Goal: Transaction & Acquisition: Purchase product/service

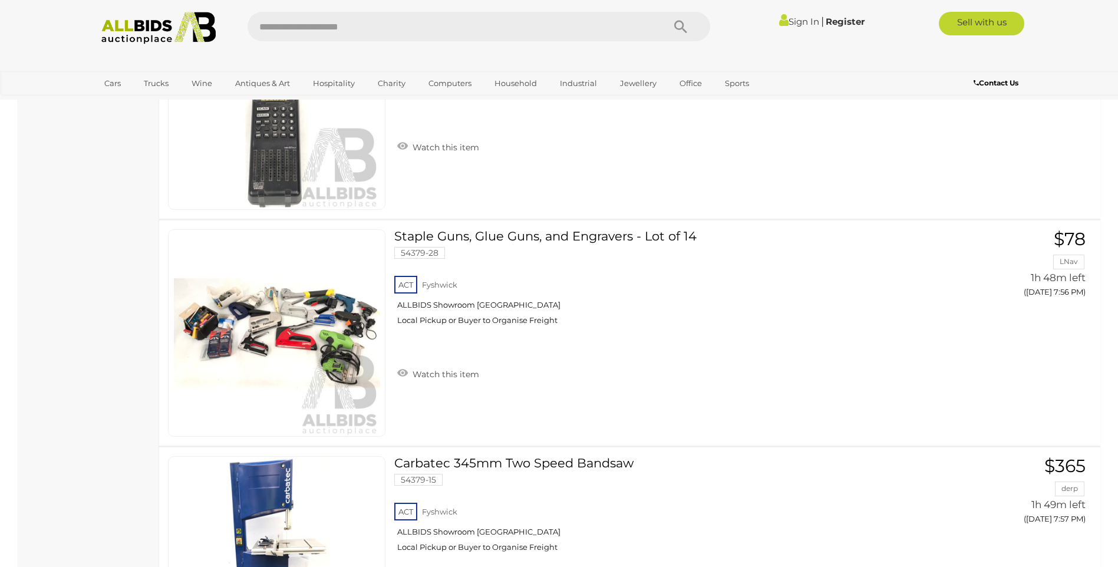
scroll to position [5865, 0]
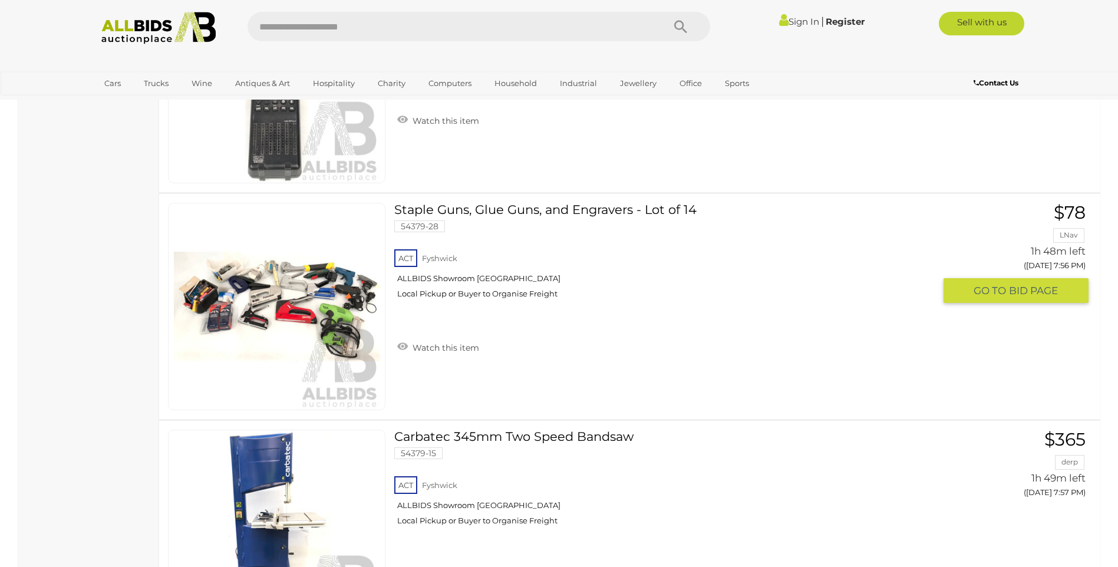
click at [276, 285] on link at bounding box center [276, 306] width 217 height 207
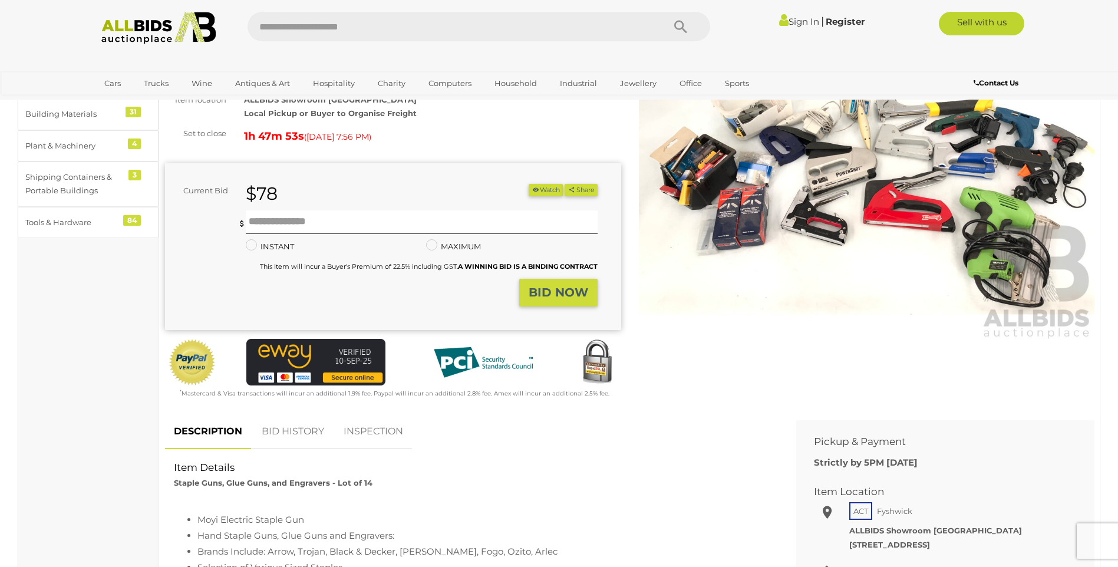
scroll to position [169, 0]
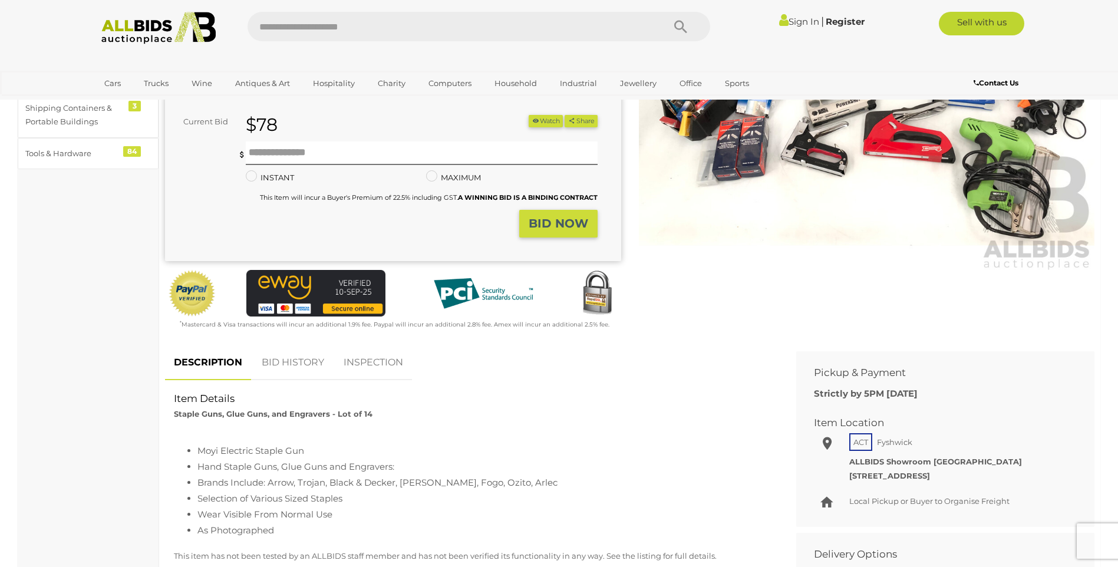
click at [288, 359] on link "BID HISTORY" at bounding box center [293, 362] width 80 height 35
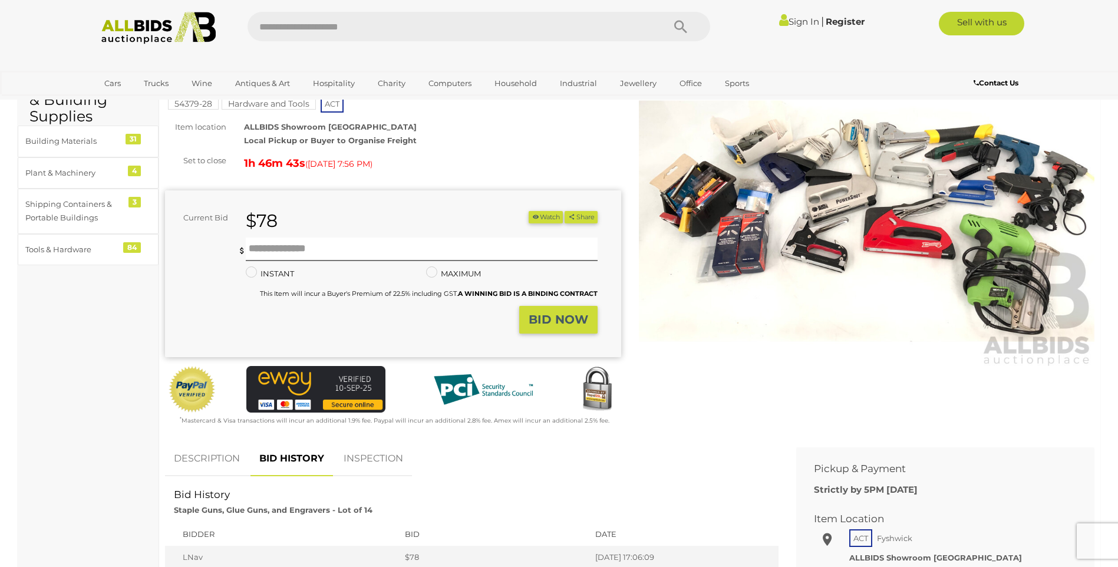
scroll to position [0, 0]
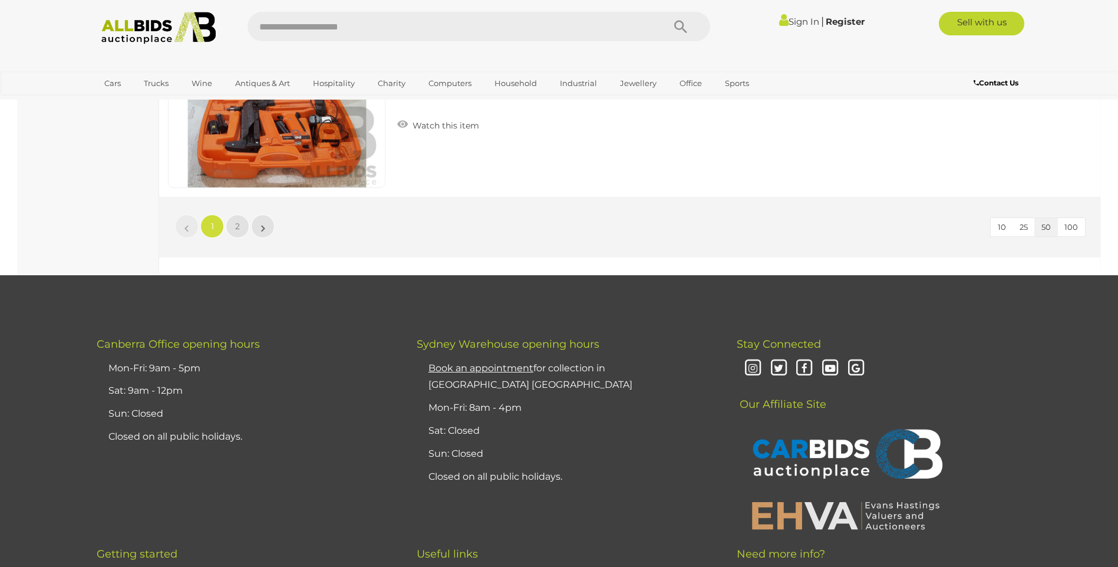
scroll to position [11094, 0]
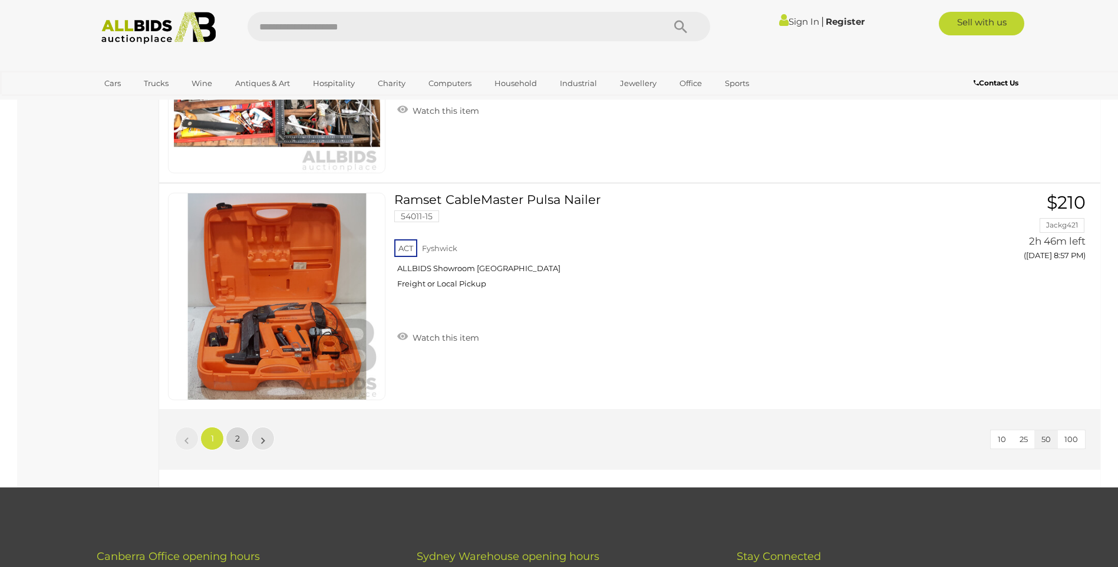
click at [236, 433] on link "2" at bounding box center [238, 439] width 24 height 24
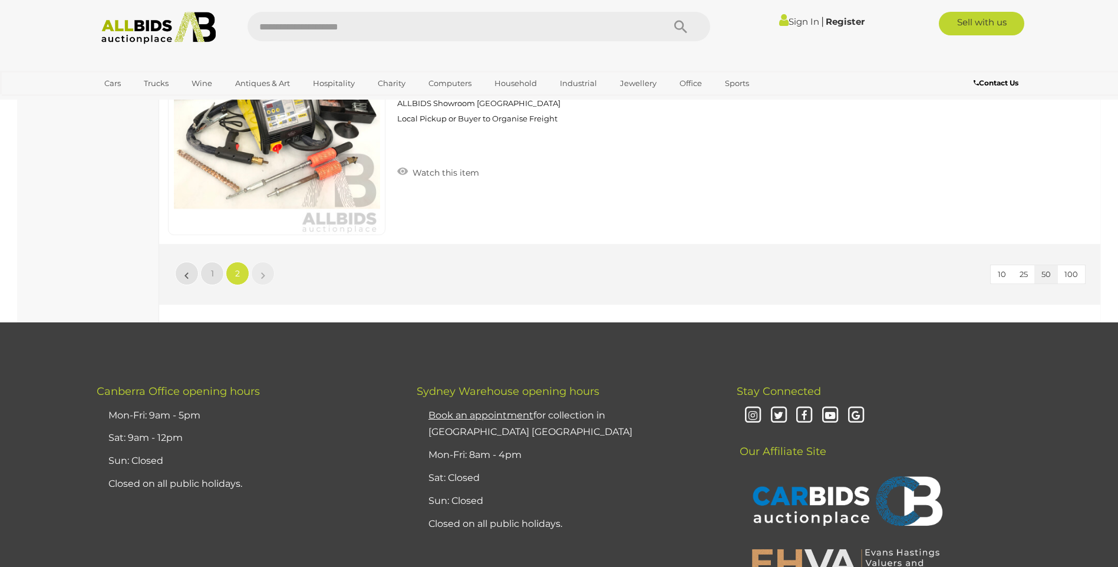
scroll to position [2892, 0]
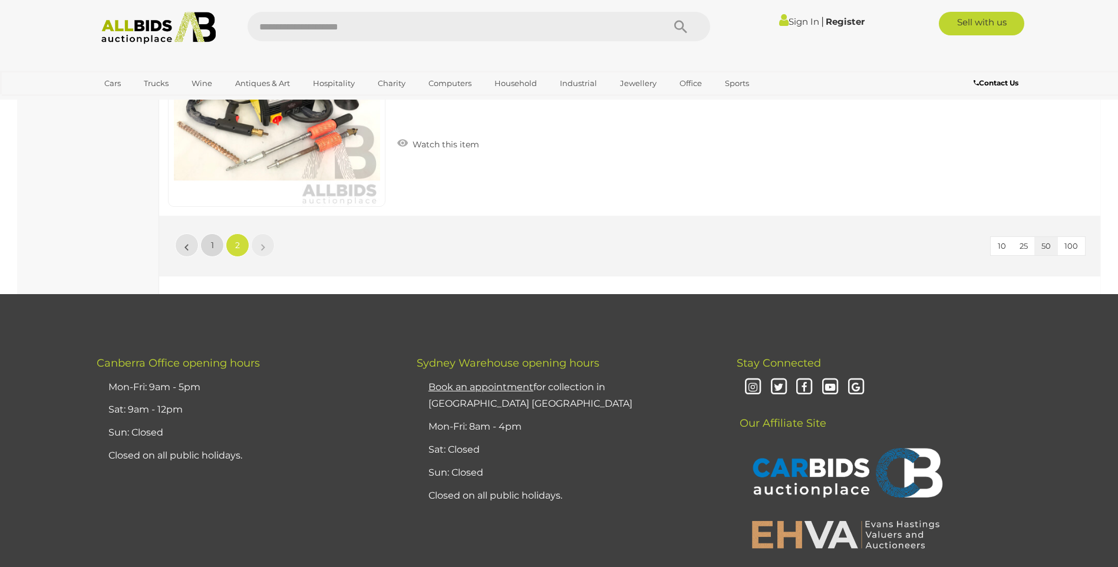
click at [212, 241] on span "1" at bounding box center [212, 245] width 3 height 11
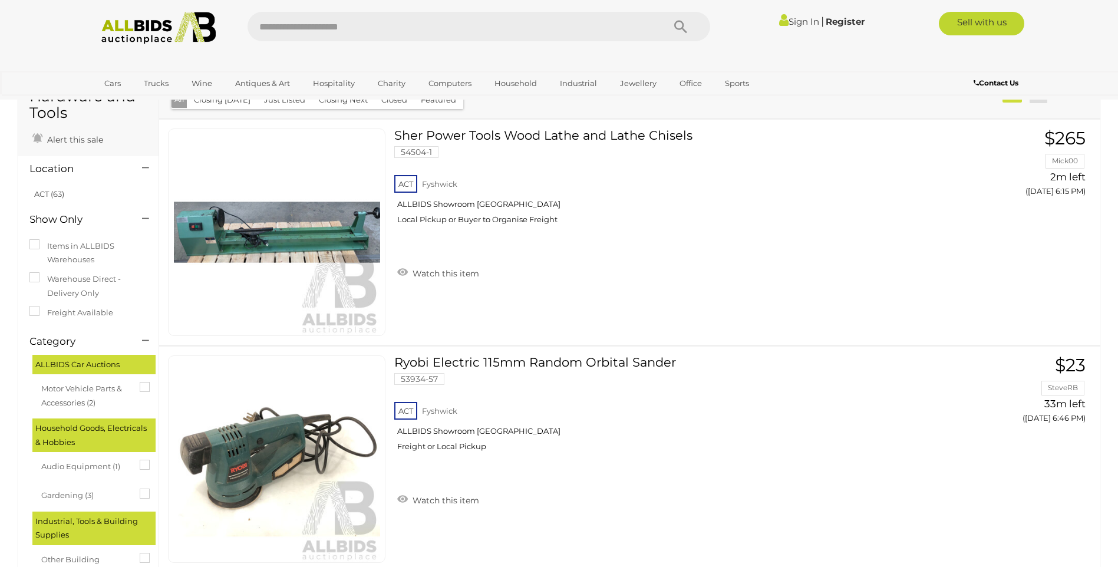
scroll to position [5997, 0]
